Goal: Information Seeking & Learning: Check status

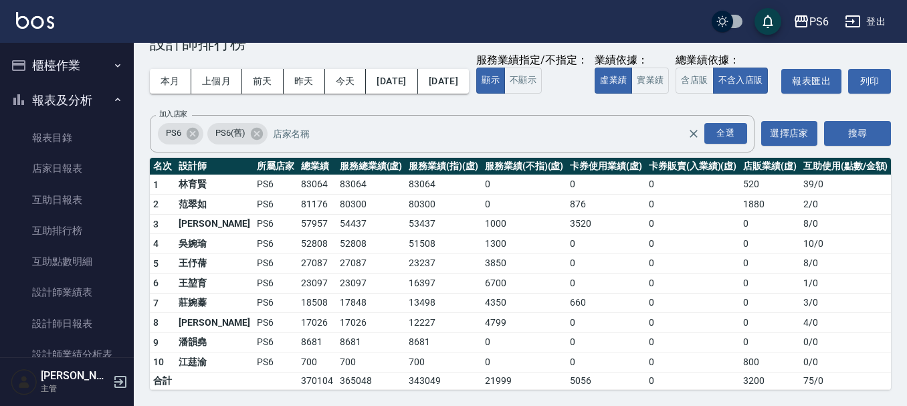
scroll to position [65, 0]
click at [211, 69] on button "上個月" at bounding box center [216, 81] width 51 height 25
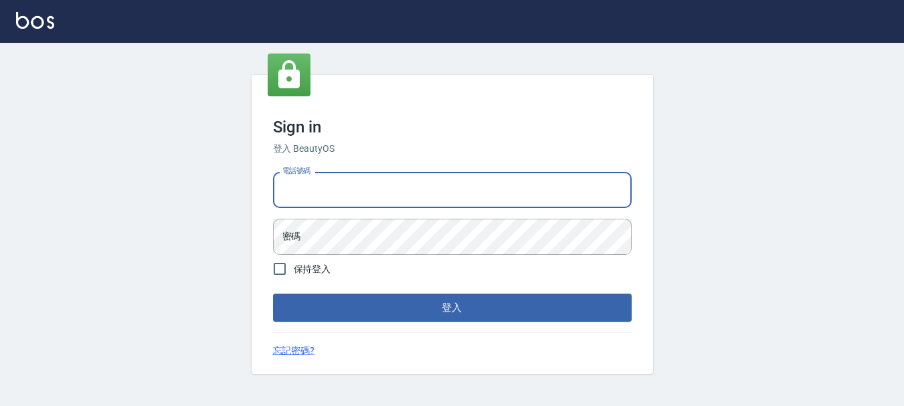
drag, startPoint x: 333, startPoint y: 191, endPoint x: 347, endPoint y: 196, distance: 15.0
click at [333, 191] on input "電話號碼" at bounding box center [452, 190] width 359 height 36
type input "0983811952"
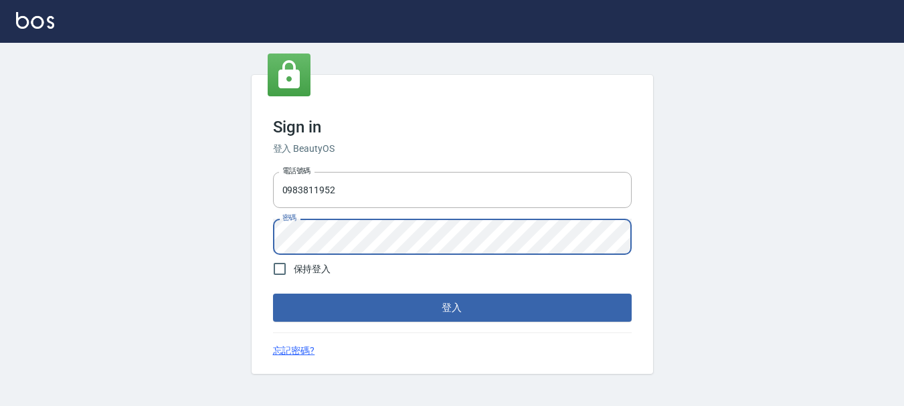
click at [273, 294] on button "登入" at bounding box center [452, 308] width 359 height 28
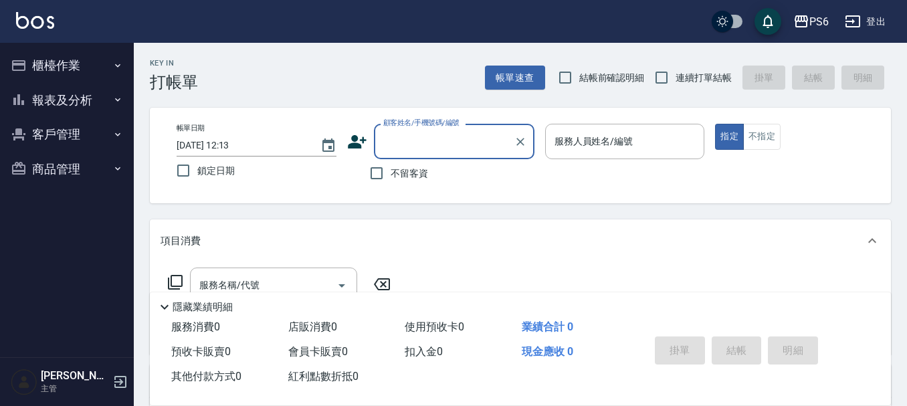
click at [84, 94] on button "報表及分析" at bounding box center [66, 100] width 123 height 35
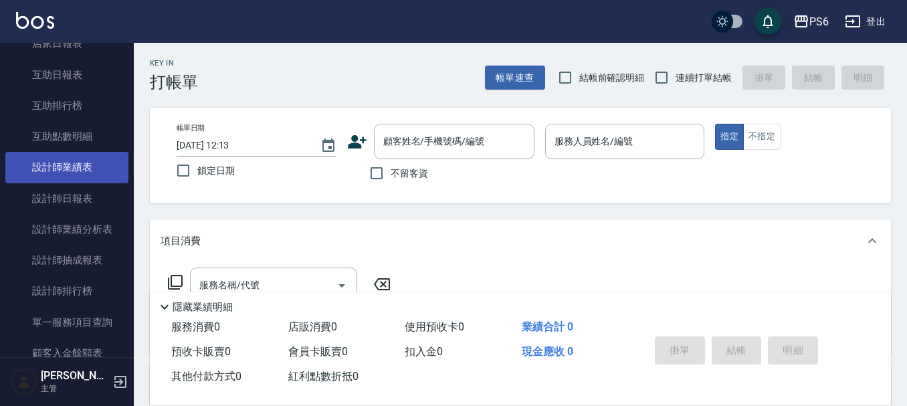
scroll to position [134, 0]
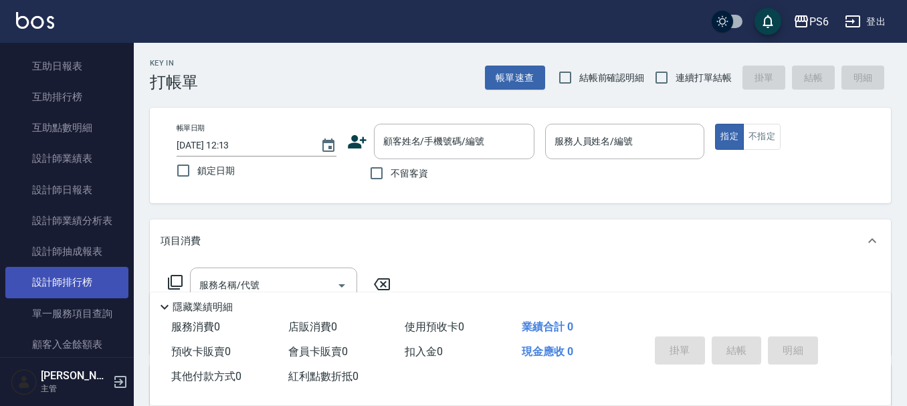
click at [102, 285] on link "設計師排行榜" at bounding box center [66, 282] width 123 height 31
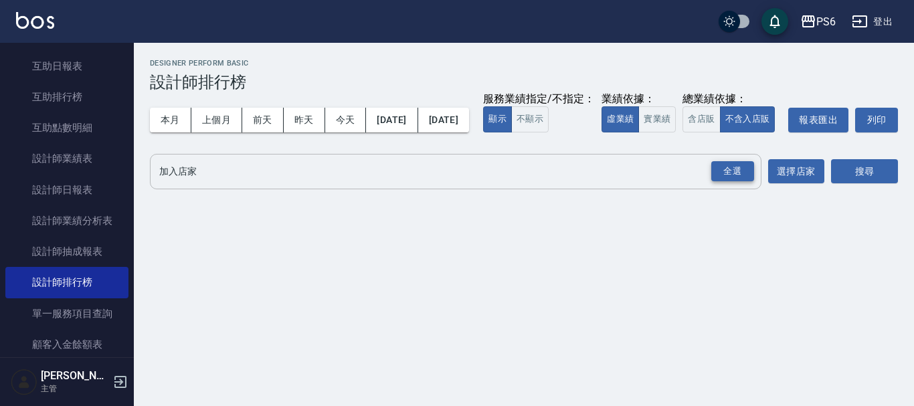
click at [736, 182] on div "全選" at bounding box center [732, 171] width 43 height 21
click at [848, 185] on button "搜尋" at bounding box center [864, 172] width 67 height 25
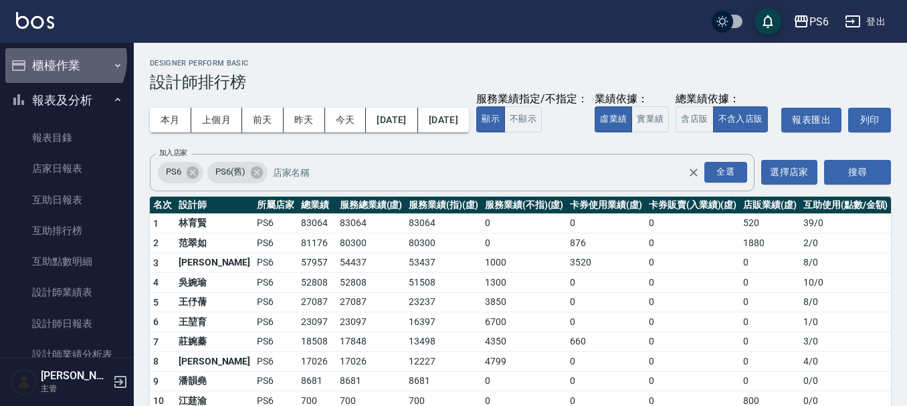
drag, startPoint x: 64, startPoint y: 60, endPoint x: 91, endPoint y: 108, distance: 55.4
click at [64, 59] on button "櫃檯作業" at bounding box center [66, 65] width 123 height 35
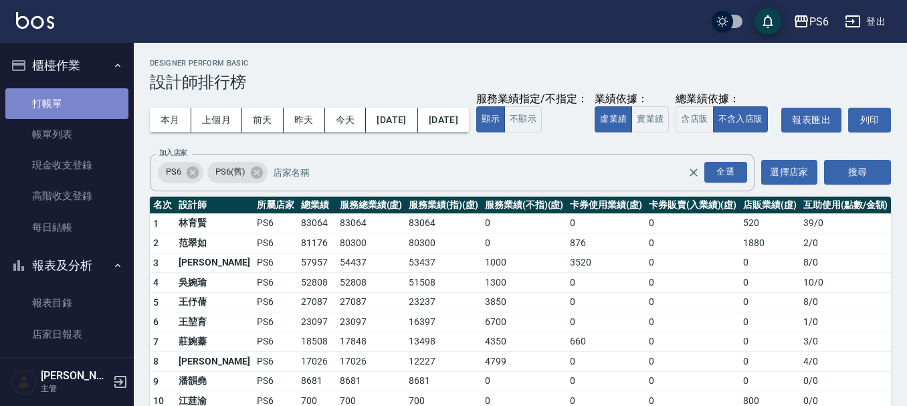
click at [91, 108] on link "打帳單" at bounding box center [66, 103] width 123 height 31
